Goal: Check status

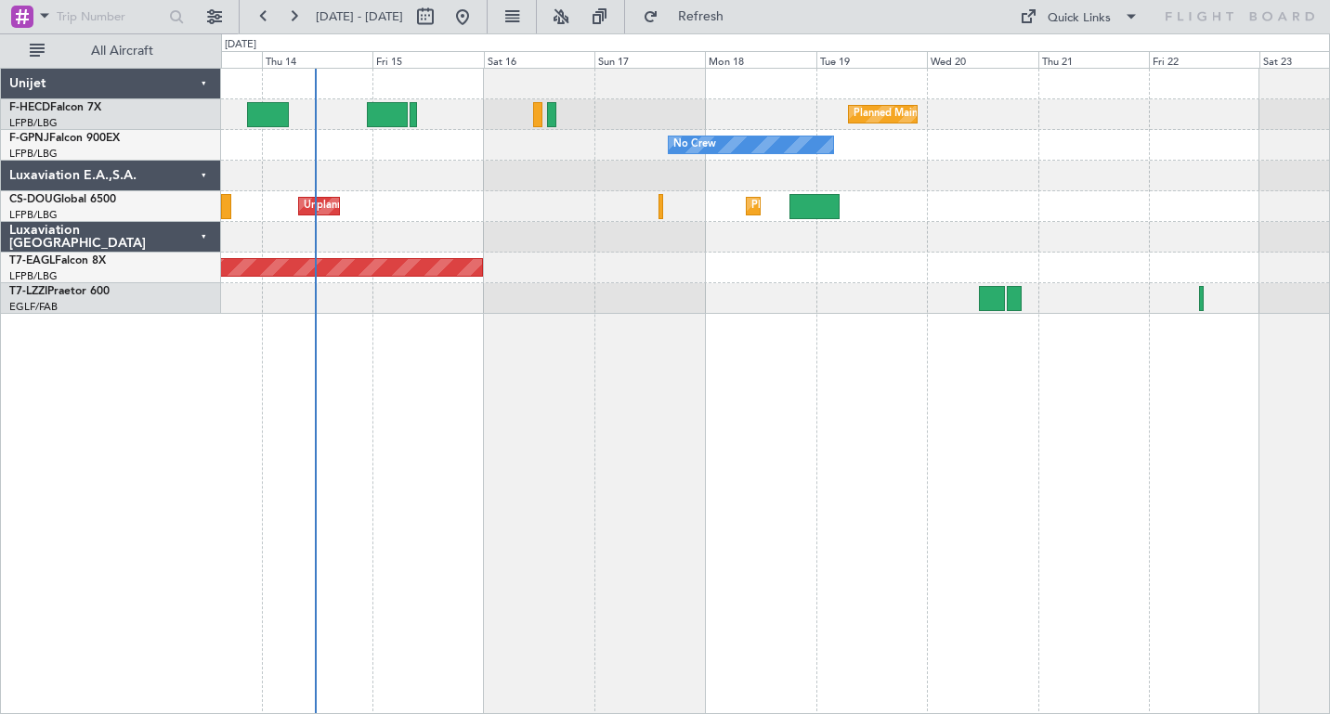
click at [663, 358] on div "Planned Maint [GEOGRAPHIC_DATA] ([GEOGRAPHIC_DATA]) No Crew No Crew No Crew No …" at bounding box center [775, 391] width 1109 height 646
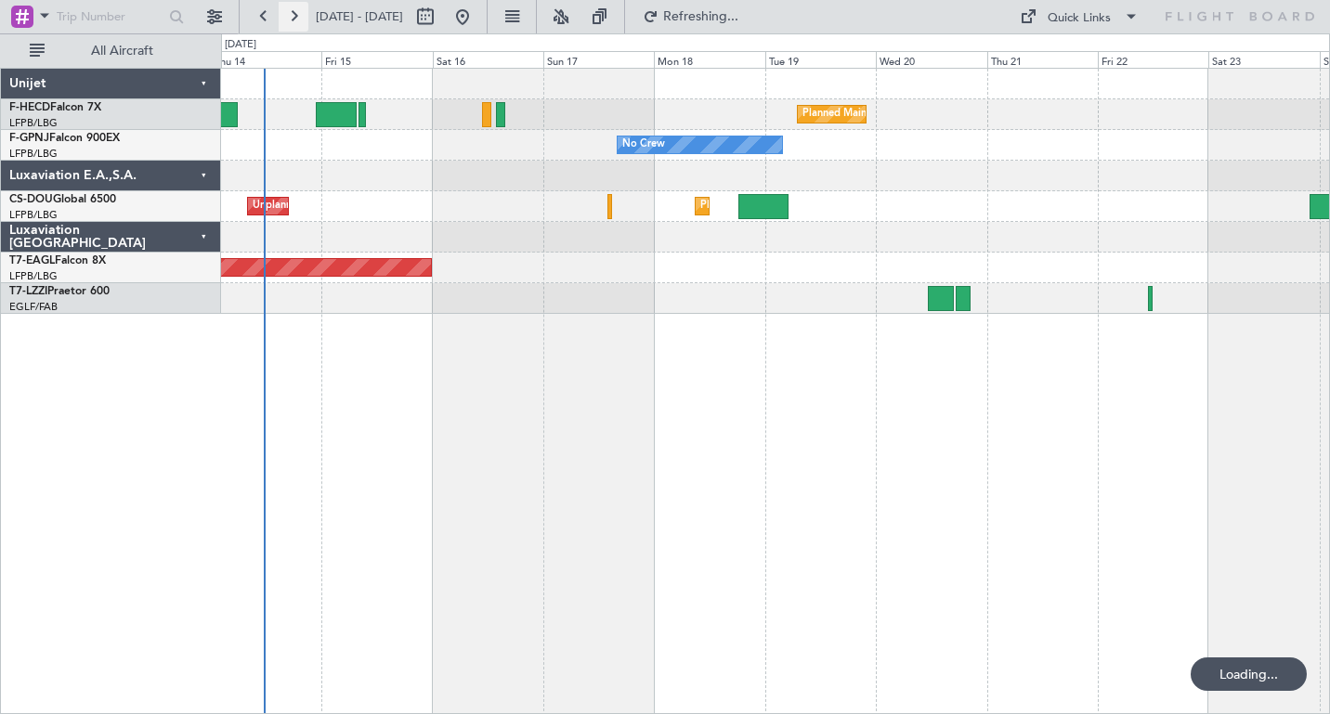
click at [290, 12] on button at bounding box center [294, 17] width 30 height 30
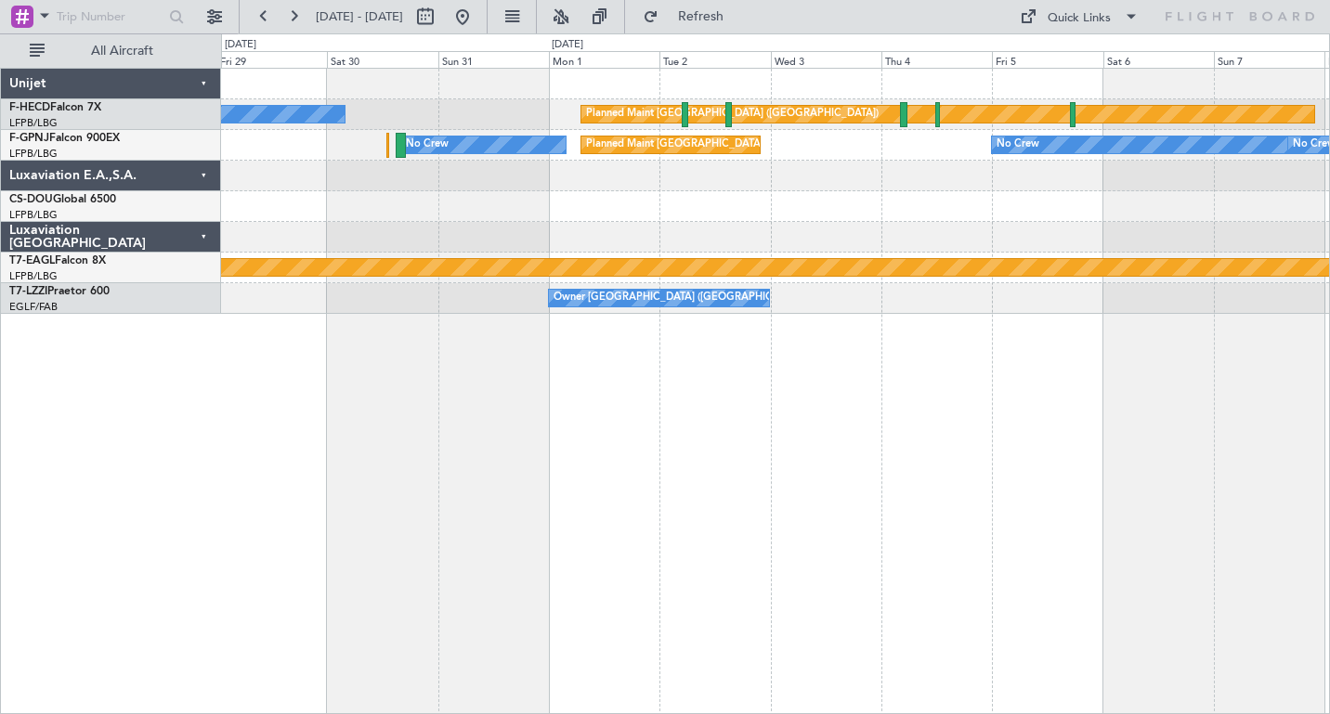
click at [399, 207] on div at bounding box center [775, 206] width 1108 height 31
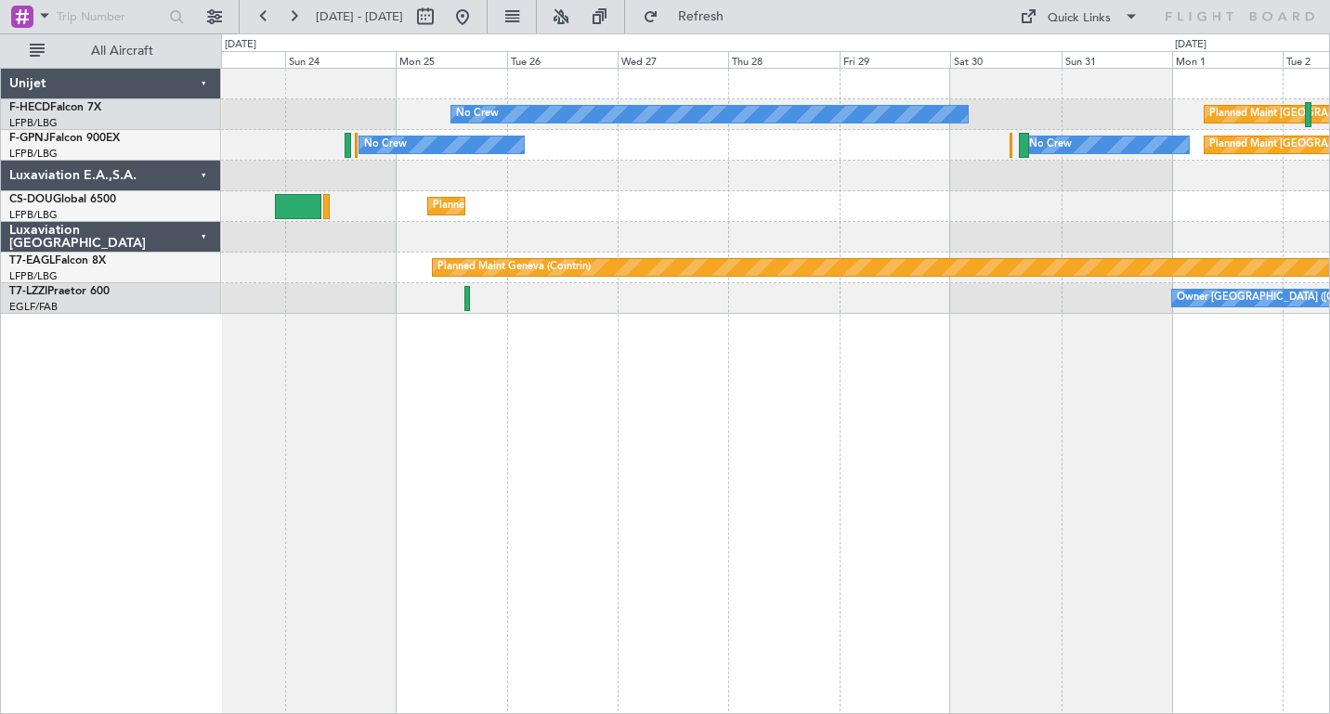
click at [1329, 216] on html "[DATE] - [DATE] Refresh Quick Links All Aircraft No Crew Planned Maint [GEOGRAP…" at bounding box center [665, 357] width 1330 height 714
click at [295, 19] on button at bounding box center [294, 17] width 30 height 30
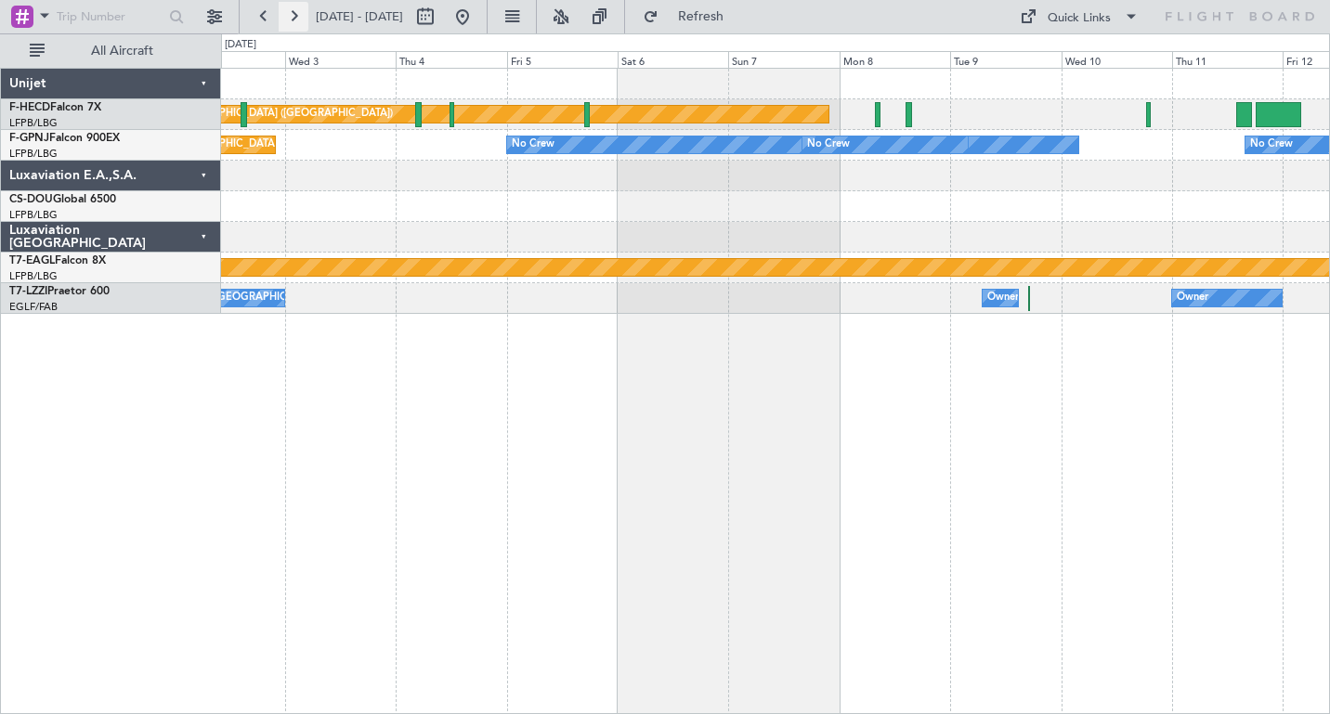
click at [296, 18] on button at bounding box center [294, 17] width 30 height 30
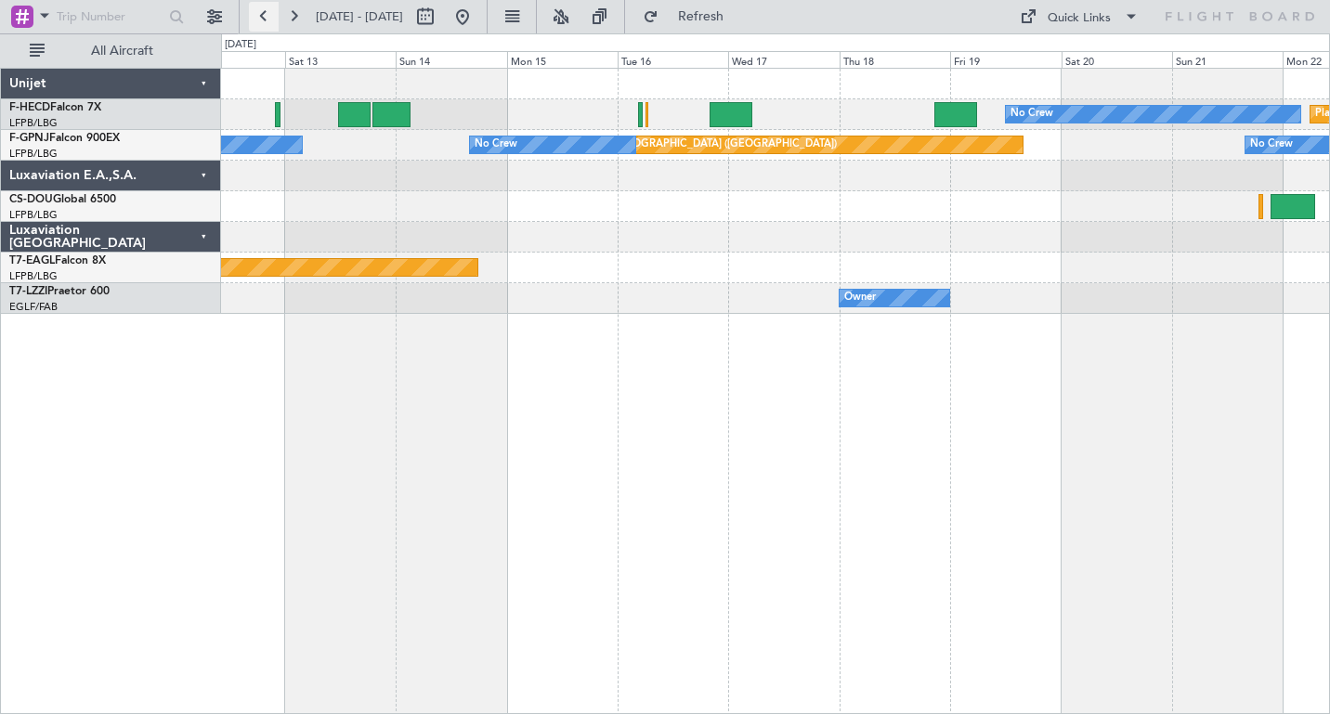
click at [260, 17] on button at bounding box center [264, 17] width 30 height 30
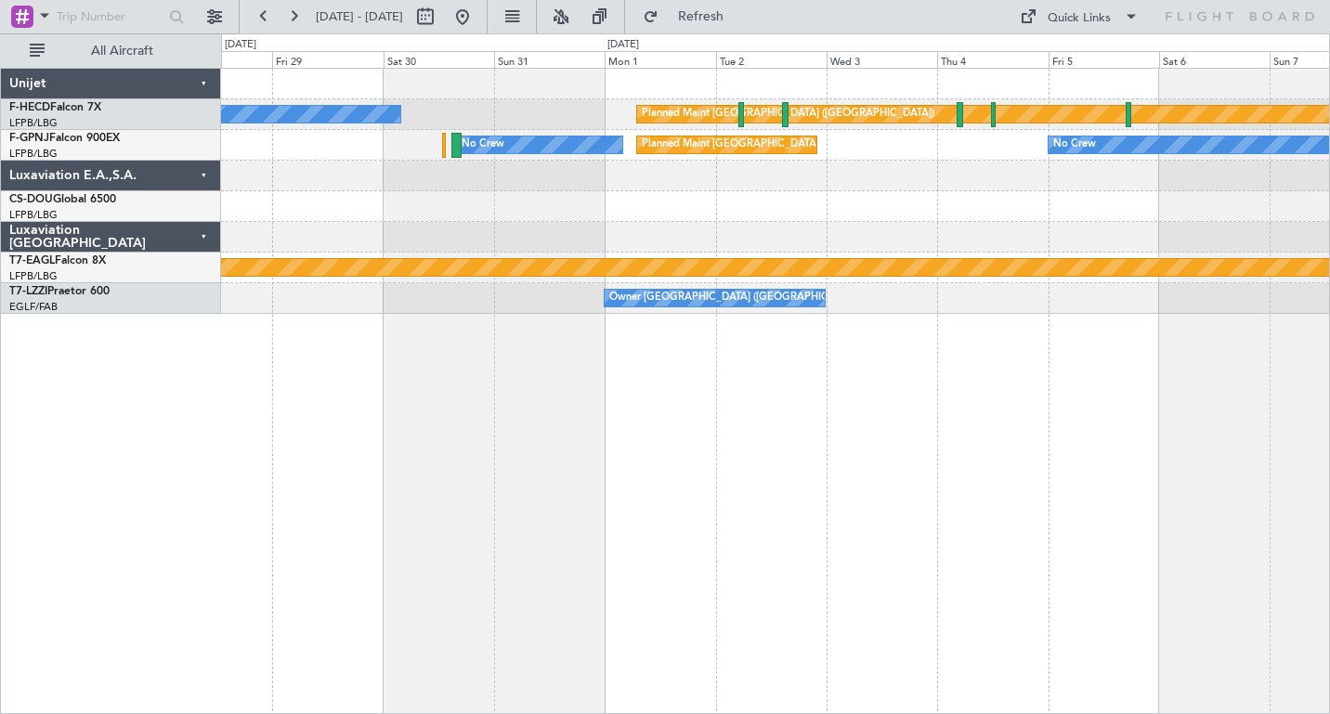
click at [885, 174] on div "Planned Maint [GEOGRAPHIC_DATA] ([GEOGRAPHIC_DATA]) No Crew No Crew Planned Mai…" at bounding box center [775, 191] width 1108 height 245
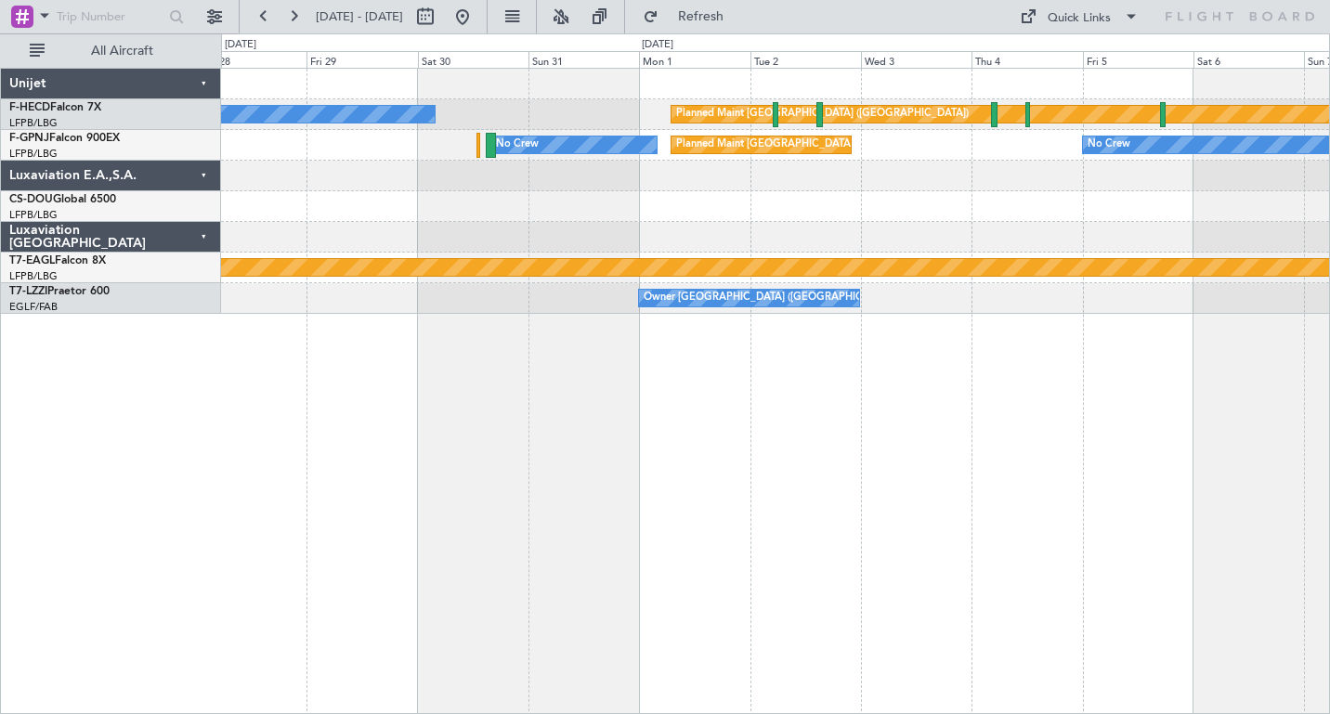
click at [569, 207] on div at bounding box center [775, 206] width 1108 height 31
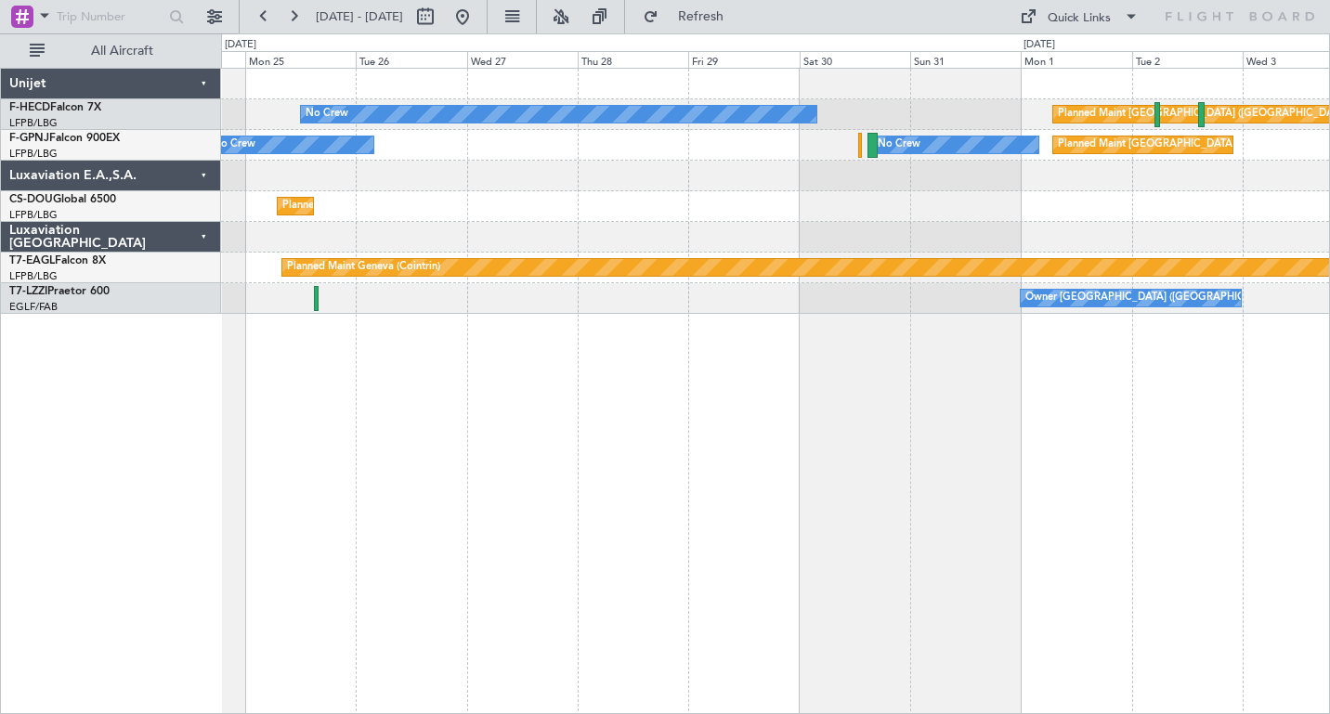
click at [916, 184] on div "No Crew Planned Maint [GEOGRAPHIC_DATA] ([GEOGRAPHIC_DATA]) Planned Maint [GEOG…" at bounding box center [775, 191] width 1108 height 245
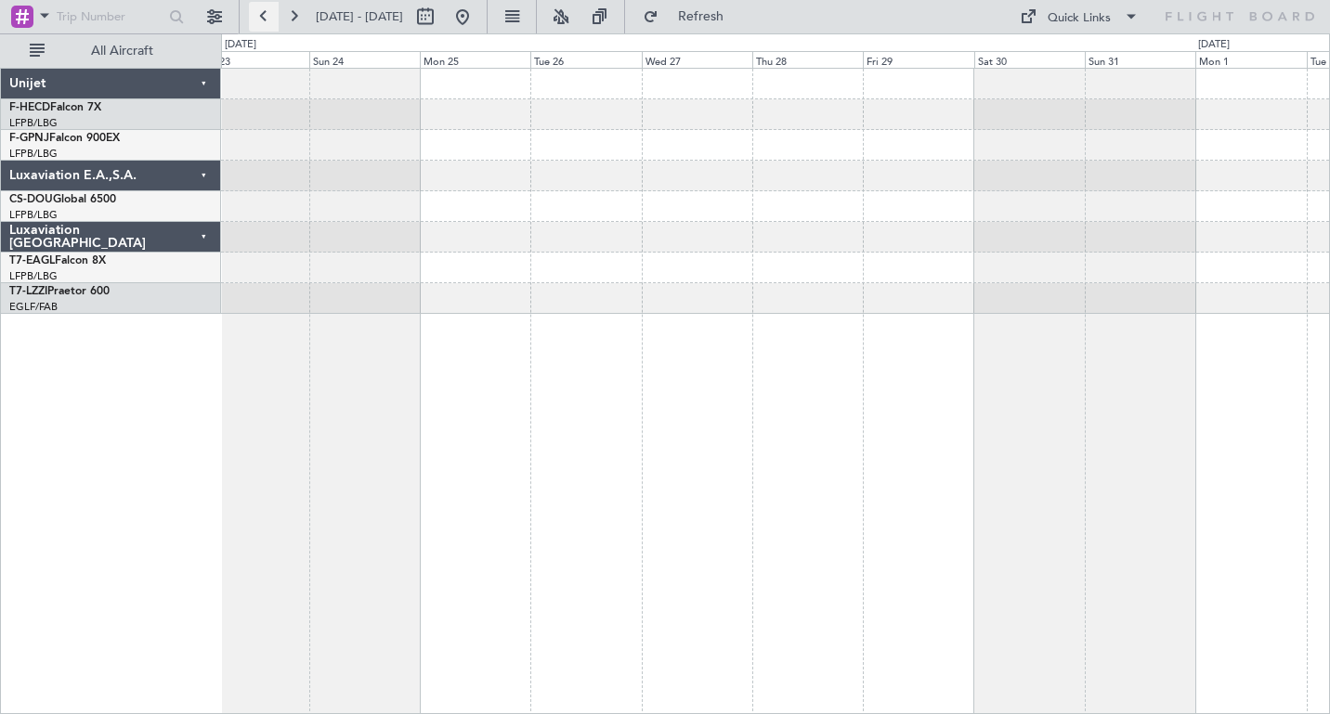
click at [258, 14] on button at bounding box center [264, 17] width 30 height 30
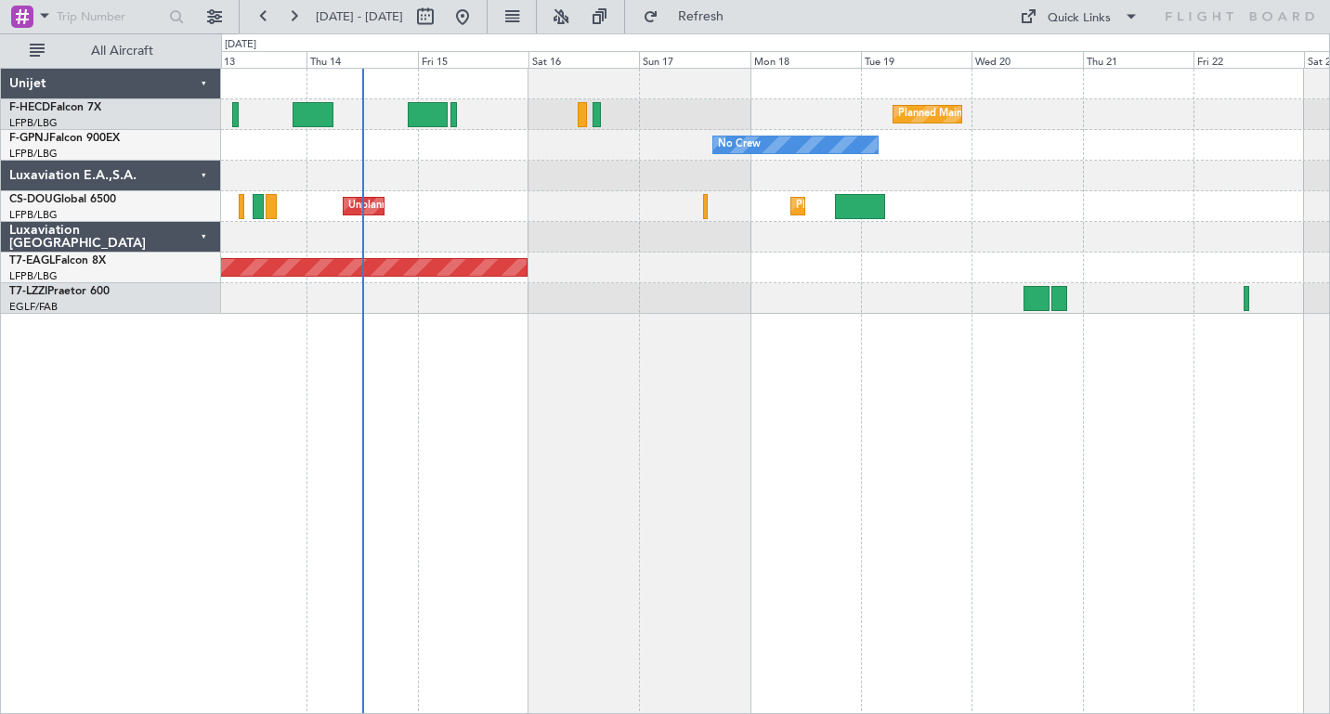
click at [363, 280] on div "Planned Maint [GEOGRAPHIC_DATA] ([GEOGRAPHIC_DATA]) No Crew No Crew No Crew No …" at bounding box center [775, 191] width 1108 height 245
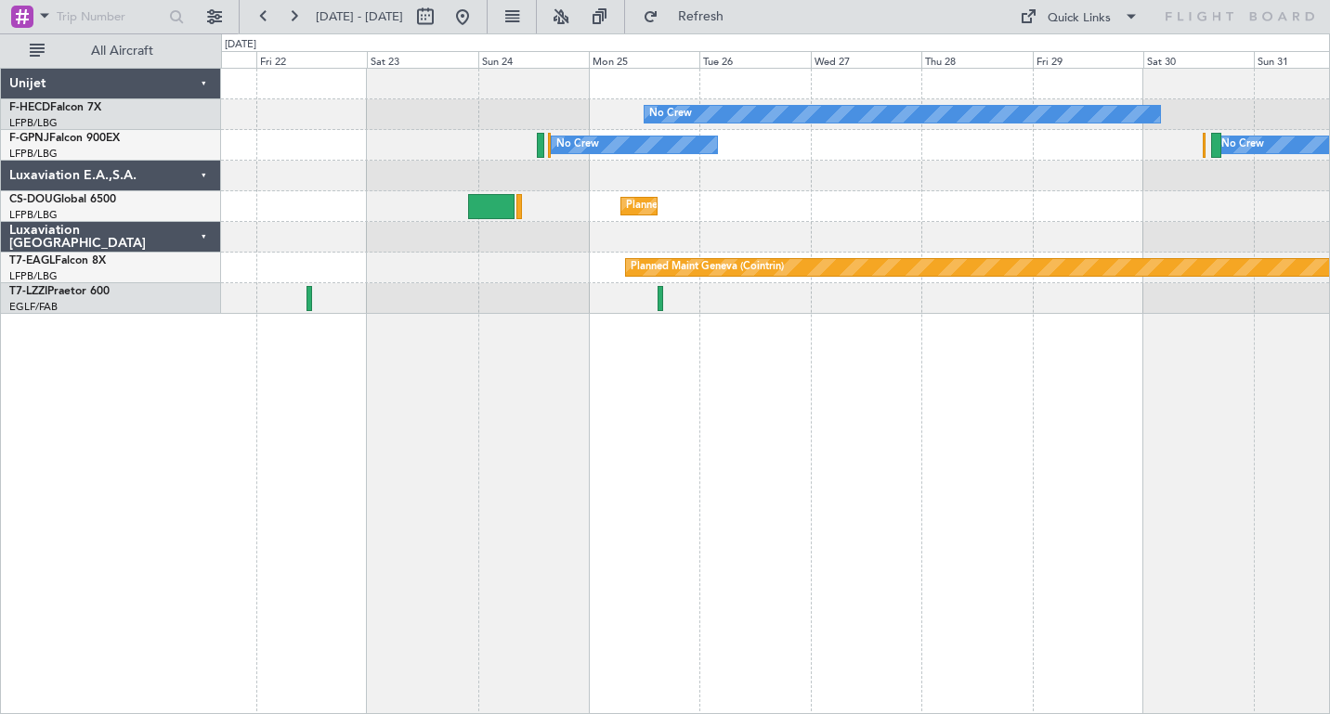
click at [1248, 510] on div "No Crew Planned Maint Paris (Le Bourget) Planned Maint Paris (Le Bourget) No Cr…" at bounding box center [775, 391] width 1109 height 646
click at [261, 17] on button at bounding box center [264, 17] width 30 height 30
